Goal: Task Accomplishment & Management: Use online tool/utility

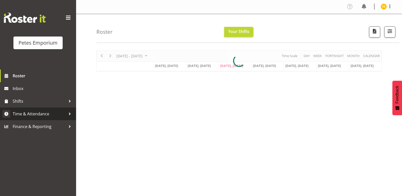
click at [44, 116] on span "Time & Attendance" at bounding box center [39, 114] width 53 height 8
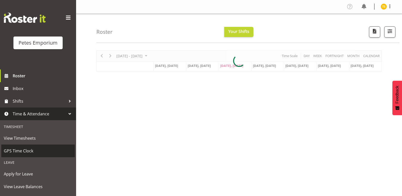
click at [25, 149] on span "GPS Time Clock" at bounding box center [38, 151] width 69 height 8
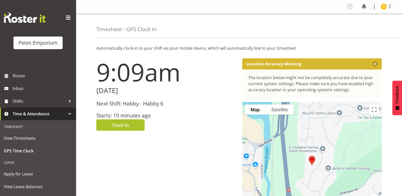
click at [111, 120] on button "Clock In" at bounding box center [120, 125] width 48 height 11
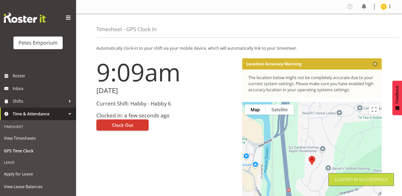
click at [384, 8] on img at bounding box center [384, 7] width 6 height 6
click at [362, 26] on link "Log Out" at bounding box center [369, 26] width 49 height 9
